Goal: Transaction & Acquisition: Purchase product/service

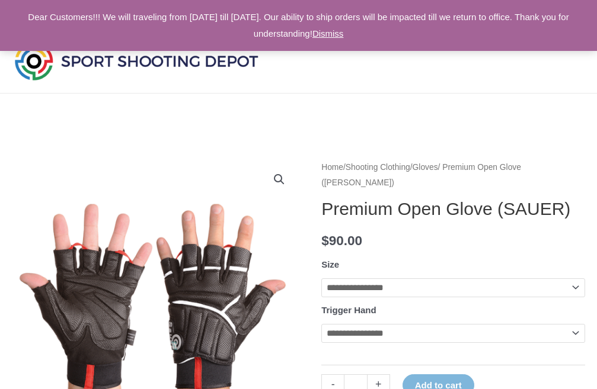
click at [281, 179] on link "View full-screen image gallery" at bounding box center [278, 179] width 21 height 21
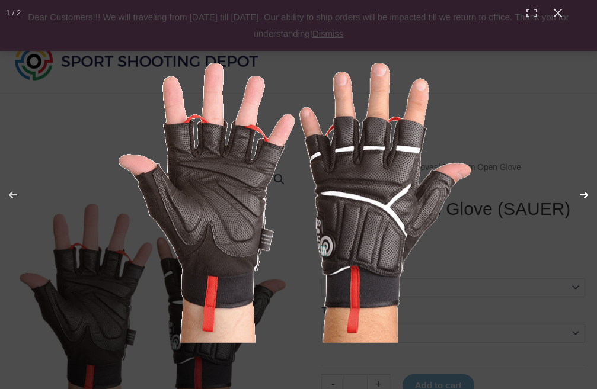
click at [579, 193] on button "Next (arrow right)" at bounding box center [575, 194] width 41 height 59
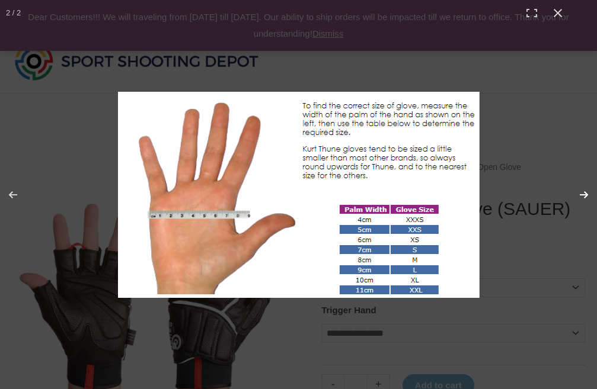
click at [579, 193] on button "Next (arrow right)" at bounding box center [575, 194] width 41 height 59
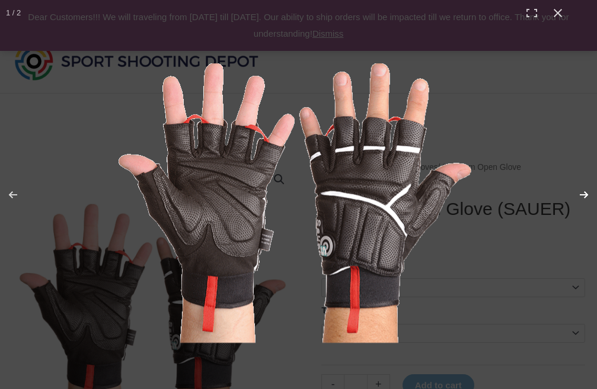
click at [579, 193] on button "Next (arrow right)" at bounding box center [575, 194] width 41 height 59
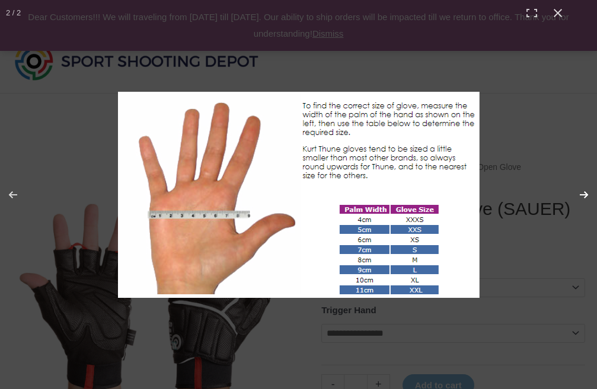
click at [578, 194] on button "Next (arrow right)" at bounding box center [575, 194] width 41 height 59
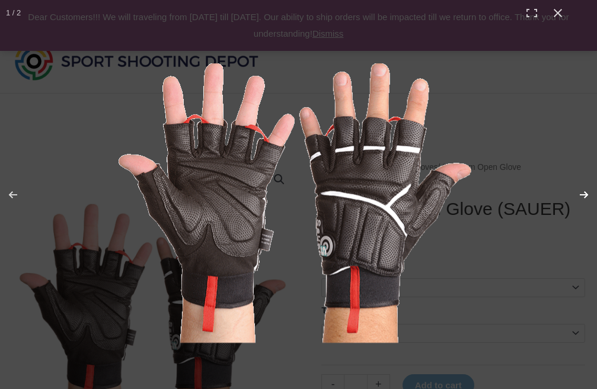
click at [578, 194] on button "Next (arrow right)" at bounding box center [575, 194] width 41 height 59
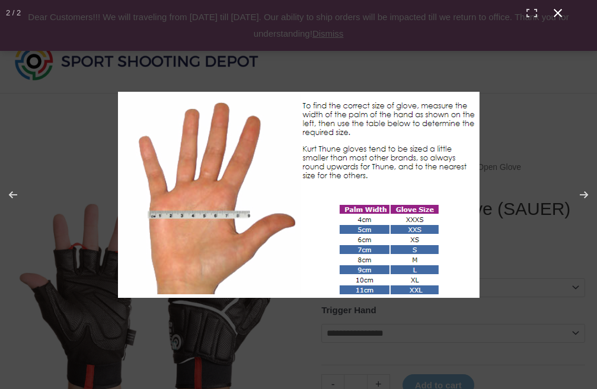
click at [562, 14] on button "Close (Esc)" at bounding box center [557, 13] width 26 height 26
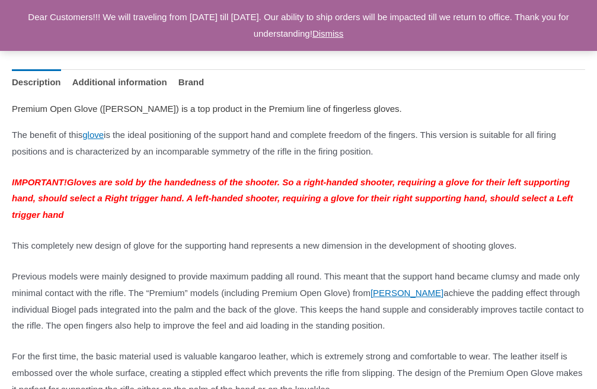
scroll to position [592, 0]
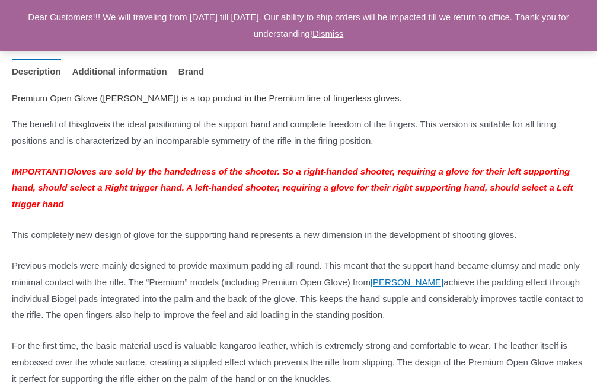
click at [104, 129] on link "glove" at bounding box center [92, 124] width 21 height 10
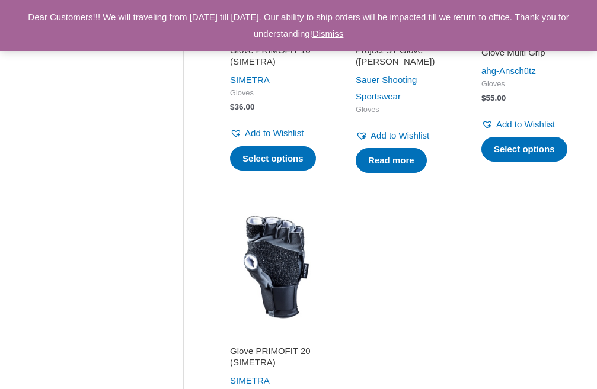
scroll to position [1185, 0]
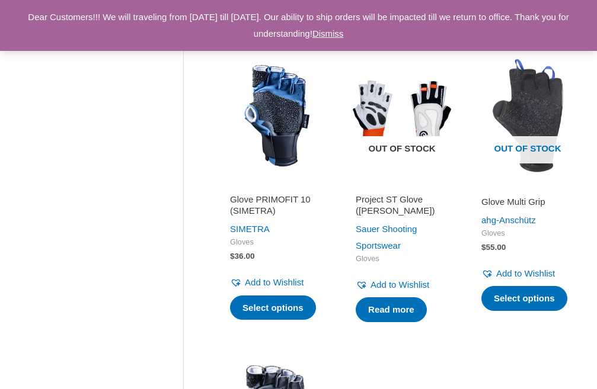
click at [401, 165] on img at bounding box center [402, 116] width 114 height 114
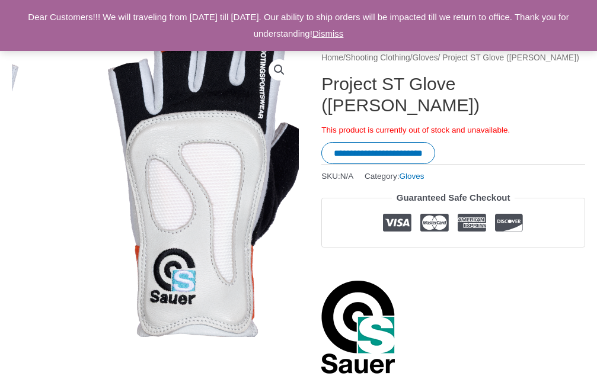
scroll to position [118, 0]
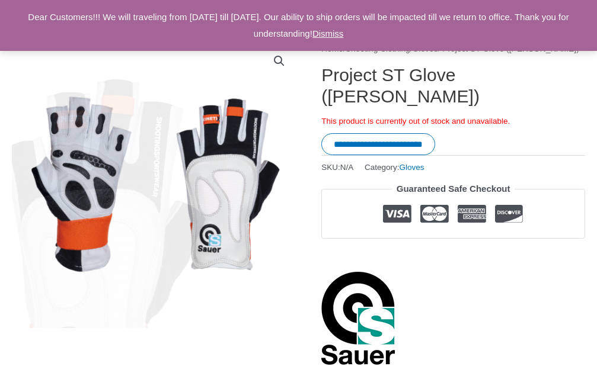
click at [282, 61] on link "View full-screen image gallery" at bounding box center [278, 60] width 21 height 21
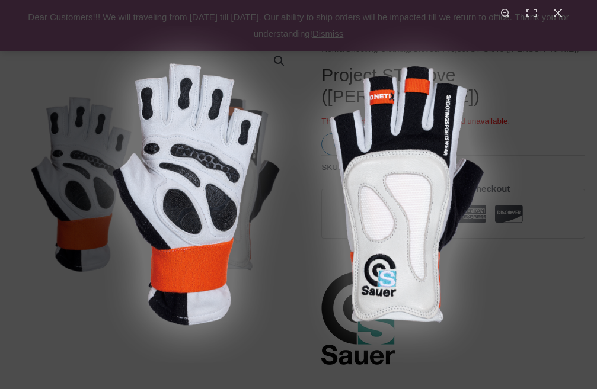
click at [370, 180] on img "Full screen image" at bounding box center [297, 194] width 539 height 337
